Goal: Information Seeking & Learning: Find specific fact

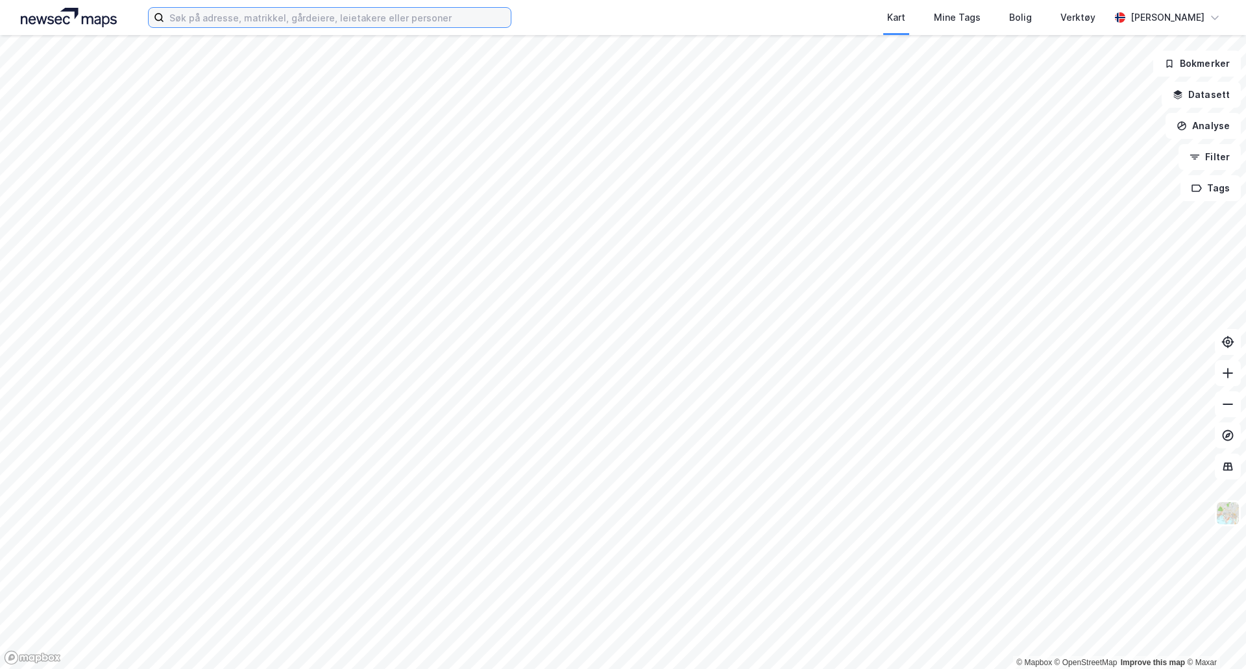
click at [276, 23] on input at bounding box center [337, 17] width 347 height 19
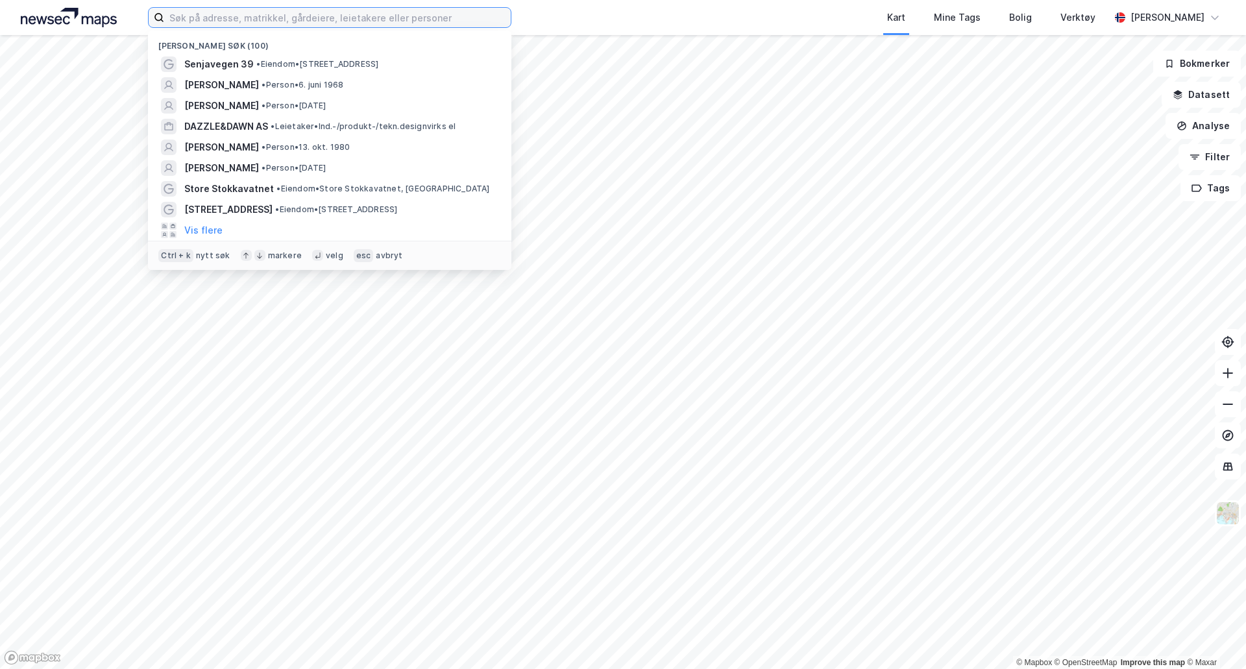
paste input "Pål-[PERSON_NAME]"
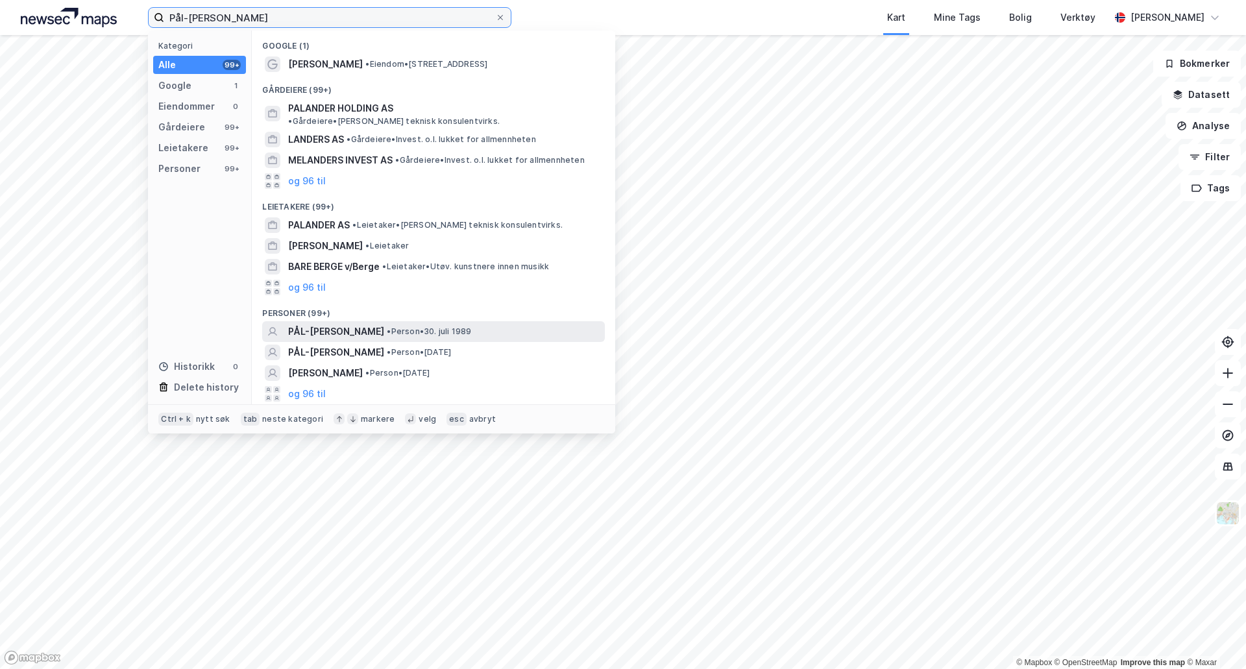
type input "Pål-[PERSON_NAME]"
click at [406, 327] on span "• Person • [DATE]" at bounding box center [429, 332] width 84 height 10
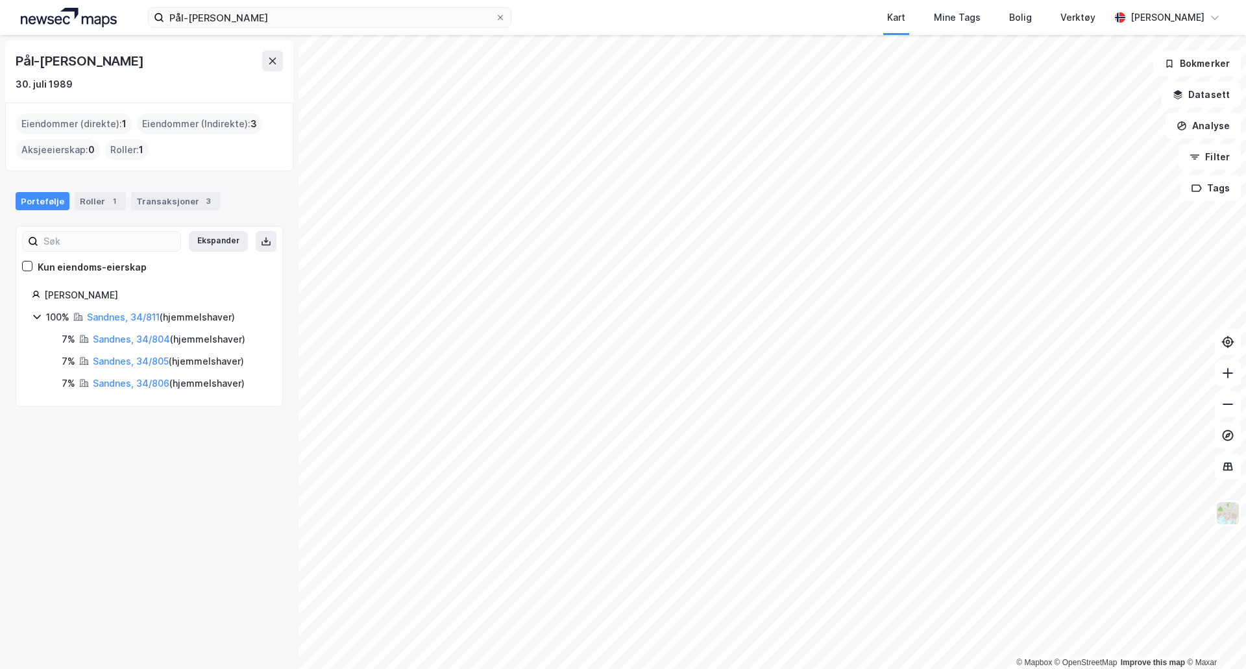
click at [88, 296] on div "[PERSON_NAME]" at bounding box center [155, 296] width 223 height 16
drag, startPoint x: 74, startPoint y: 86, endPoint x: 14, endPoint y: 88, distance: 60.4
click at [14, 88] on div "Pål-[PERSON_NAME] [DATE]" at bounding box center [149, 71] width 288 height 62
copy div "30. juli 1989"
click at [195, 90] on div "30. juli 1989" at bounding box center [149, 85] width 267 height 16
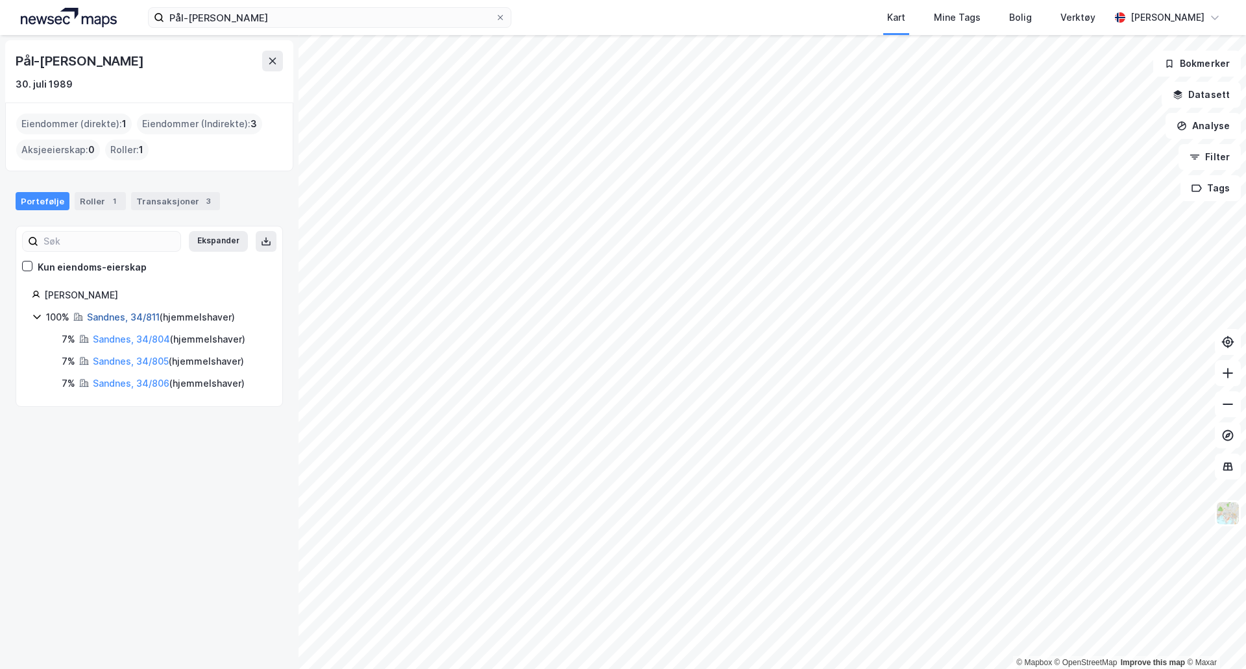
click at [104, 320] on link "Sandnes, 34/811" at bounding box center [123, 317] width 73 height 11
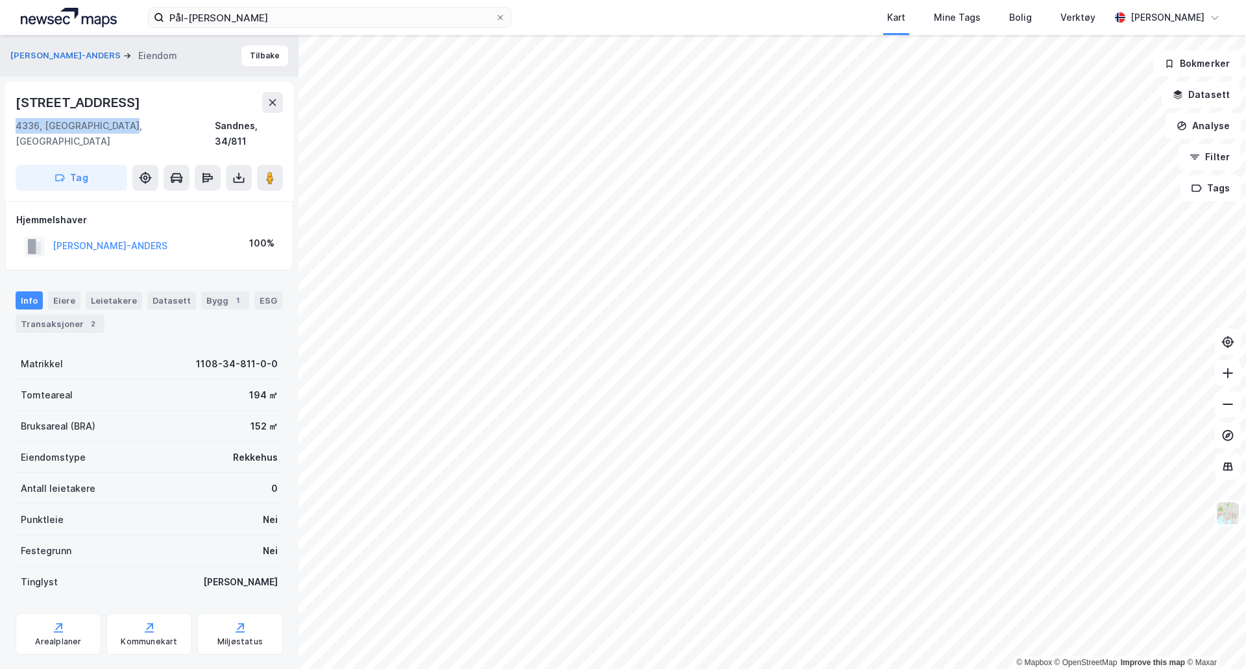
drag, startPoint x: 15, startPoint y: 123, endPoint x: 150, endPoint y: 124, distance: 135.0
click at [150, 124] on div "[STREET_ADDRESS]" at bounding box center [149, 141] width 288 height 119
copy div "4336, [GEOGRAPHIC_DATA], [GEOGRAPHIC_DATA]"
